Goal: Task Accomplishment & Management: Use online tool/utility

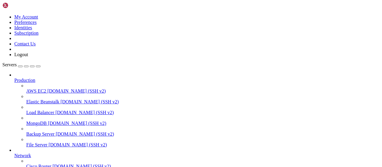
type input "/root/bybsa"
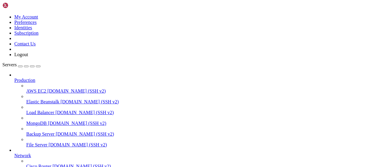
scroll to position [13, 0]
type textarea "if __name__ == '__main__': [DOMAIN_NAME](host='[TECHNICAL_ID]', port=80)"
type textarea "[DOMAIN_NAME](host='[TECHNICAL_ID]', port=80)"
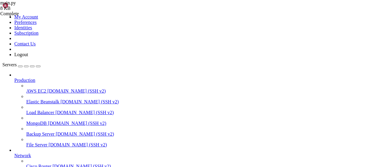
scroll to position [963, 0]
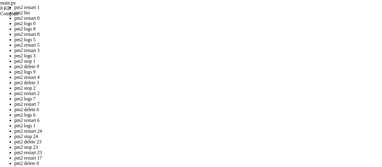
drag, startPoint x: 163, startPoint y: 137, endPoint x: 169, endPoint y: 131, distance: 8.9
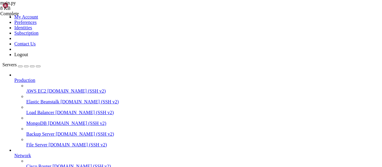
scroll to position [120, 0]
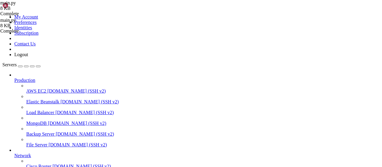
type textarea "return jsonify({"status": "True"})"
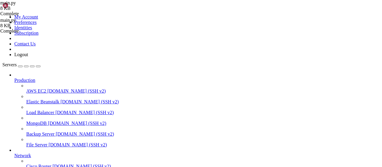
scroll to position [0, 5]
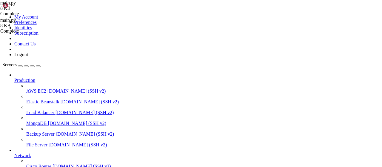
scroll to position [13, 0]
type textarea "if __name__ == '__main__': [DOMAIN_NAME](host='[TECHNICAL_ID]', port=80)"
type textarea "[DOMAIN_NAME](host='[TECHNICAL_ID]', port=80)"
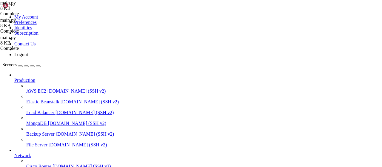
scroll to position [1005, 0]
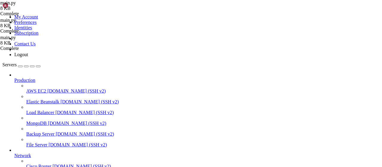
scroll to position [469, 0]
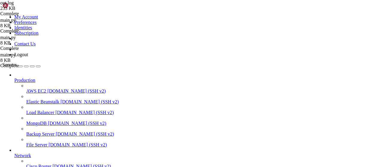
drag, startPoint x: 53, startPoint y: 496, endPoint x: 7, endPoint y: 479, distance: 48.9
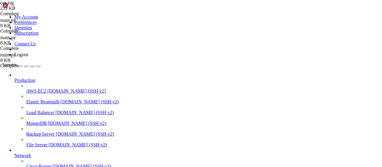
drag, startPoint x: 51, startPoint y: 490, endPoint x: 5, endPoint y: 475, distance: 48.4
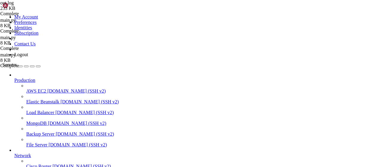
scroll to position [13, 0]
type textarea "[DOMAIN_NAME](host='[TECHNICAL_ID]', port=80)"
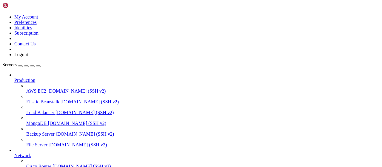
scroll to position [299, 0]
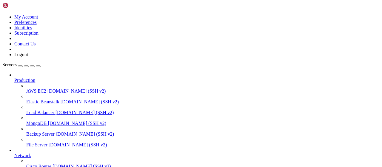
type input "/root/bybsa"
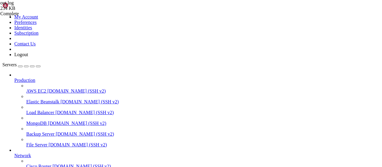
type textarea "* Debug mode: False"
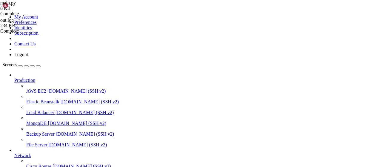
type textarea "if __name__ == '__main__': [DOMAIN_NAME](host='[TECHNICAL_ID]', port=80)"
type textarea "[DOMAIN_NAME](host='[TECHNICAL_ID]', port=80)"
drag, startPoint x: 90, startPoint y: 11, endPoint x: 117, endPoint y: 16, distance: 27.0
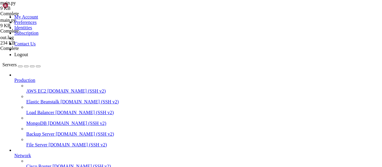
scroll to position [712, 0]
drag, startPoint x: 169, startPoint y: 145, endPoint x: 79, endPoint y: 51, distance: 129.8
type textarea "@app.route("/webhook-fr", methods=["GET", "POST"]) async def webhook_fr():"
